Goal: Task Accomplishment & Management: Use online tool/utility

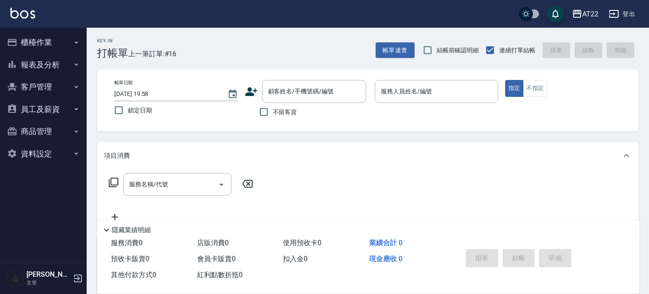
click at [84, 37] on nav "櫃檯作業 打帳單 帳單列表 掛單列表 現金收支登錄 材料自購登錄 每日結帳 現場電腦打卡 報表及分析 報表目錄 店家區間累計表 店家日報表 店家排行榜 互助排…" at bounding box center [43, 145] width 87 height 235
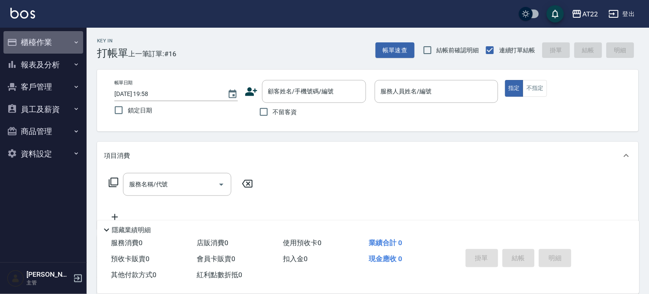
click at [78, 39] on icon "button" at bounding box center [76, 42] width 7 height 7
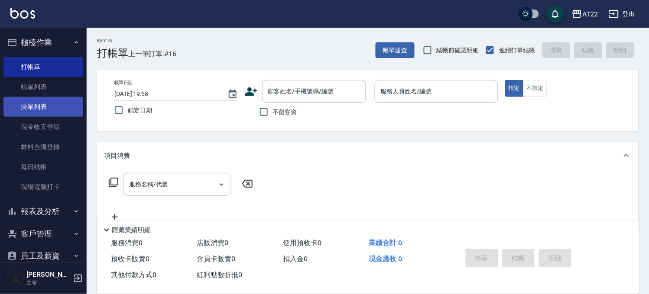
click at [55, 100] on link "掛單列表" at bounding box center [43, 107] width 80 height 20
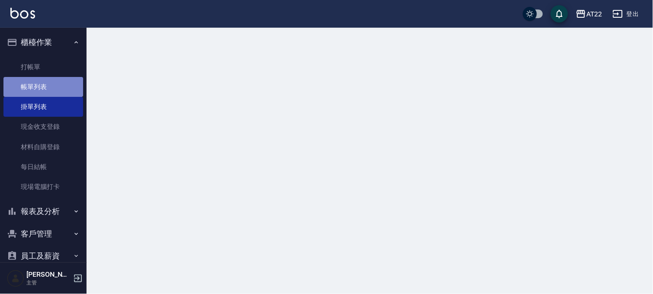
click at [46, 85] on link "帳單列表" at bounding box center [43, 87] width 80 height 20
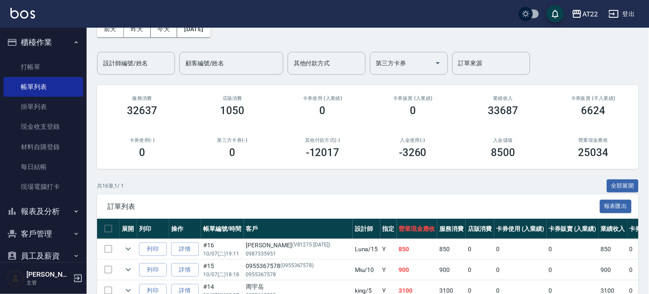
scroll to position [48, 0]
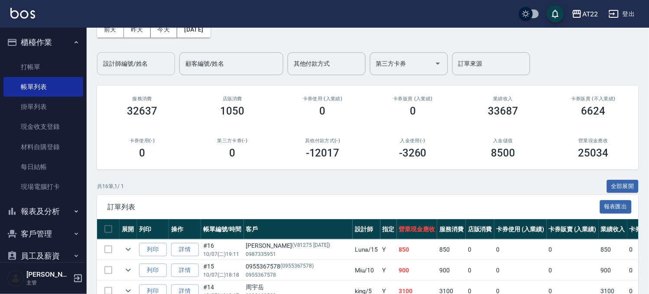
click at [151, 59] on input "設計師編號/姓名" at bounding box center [136, 63] width 70 height 15
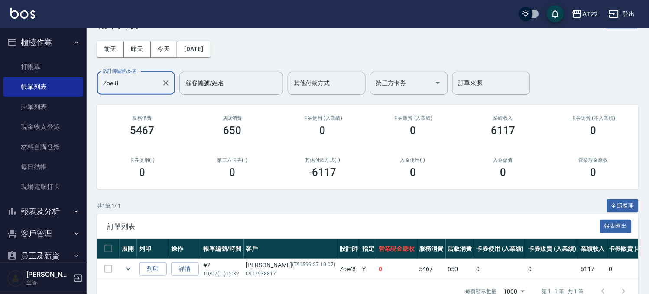
scroll to position [55, 0]
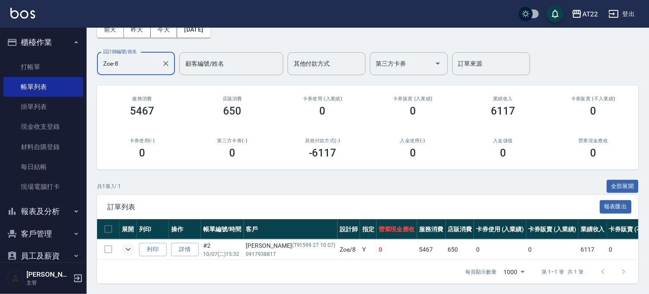
type input "Zoe-8"
click at [131, 245] on icon "expand row" at bounding box center [128, 250] width 10 height 10
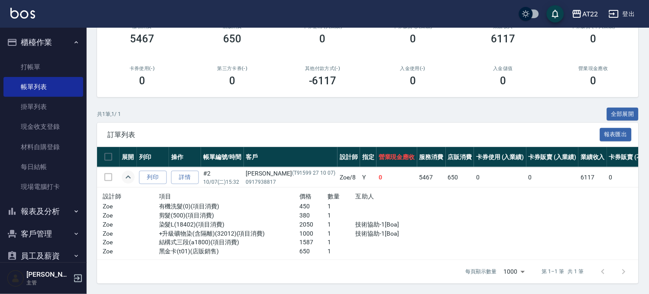
scroll to position [127, 0]
click at [32, 182] on link "現場電腦打卡" at bounding box center [43, 187] width 80 height 20
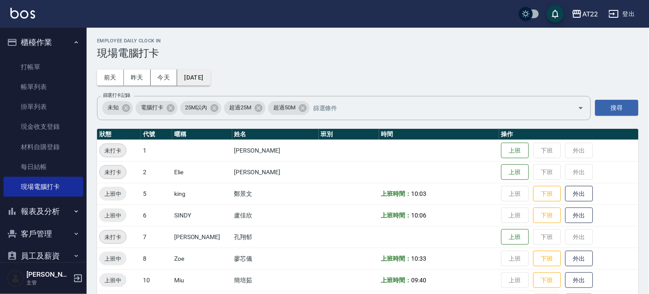
click at [195, 79] on button "[DATE]" at bounding box center [193, 78] width 33 height 16
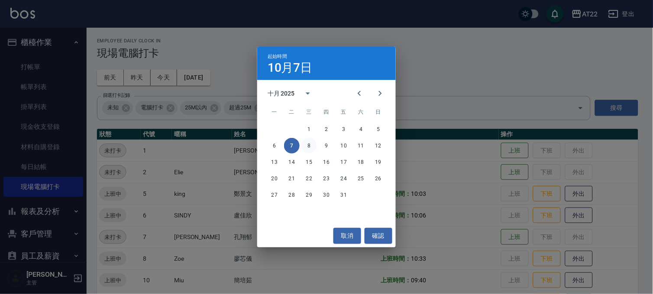
click at [310, 146] on button "8" at bounding box center [309, 146] width 16 height 16
